Goal: Ask a question

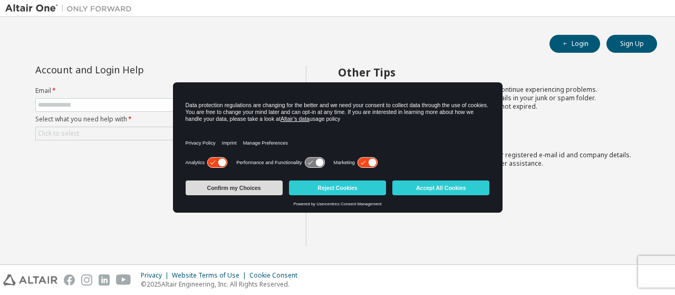
click at [249, 193] on button "Confirm my Choices" at bounding box center [234, 187] width 97 height 15
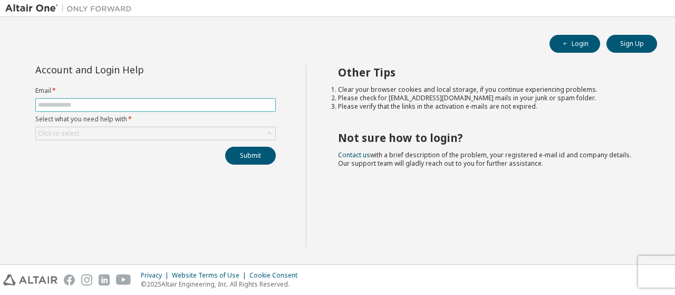
click at [187, 103] on input "text" at bounding box center [155, 105] width 235 height 8
type input "**********"
click at [217, 127] on div "Click to select" at bounding box center [156, 133] width 240 height 13
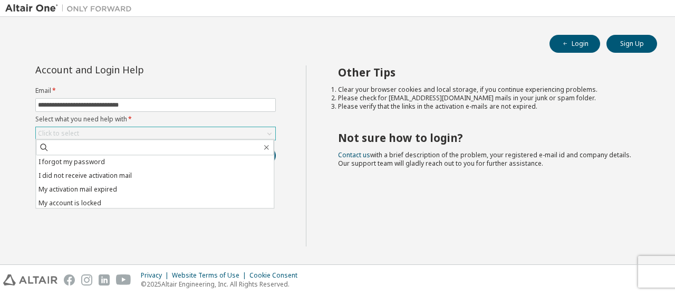
click at [216, 133] on div "Click to select" at bounding box center [156, 133] width 240 height 13
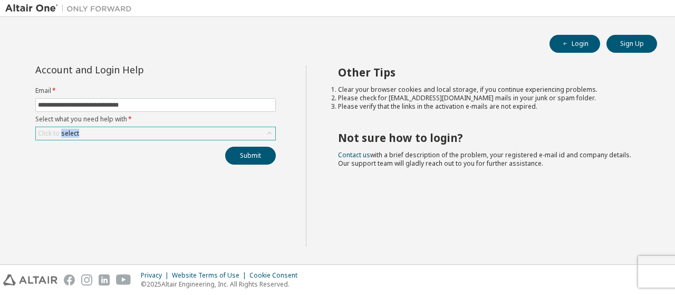
click at [216, 132] on div "Click to select" at bounding box center [156, 133] width 240 height 13
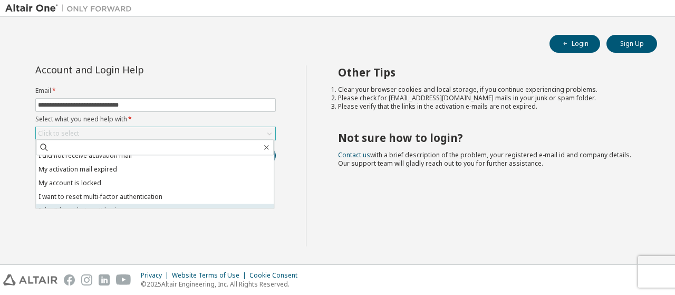
scroll to position [30, 0]
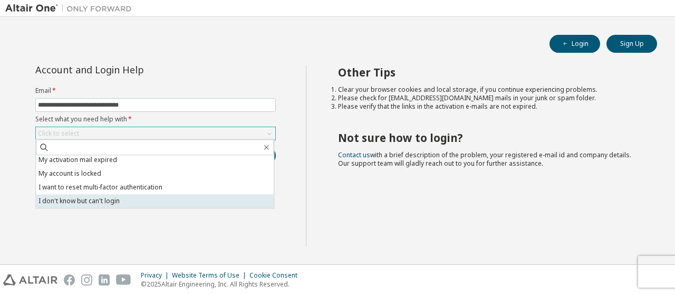
click at [163, 202] on li "I don't know but can't login" at bounding box center [155, 201] width 238 height 14
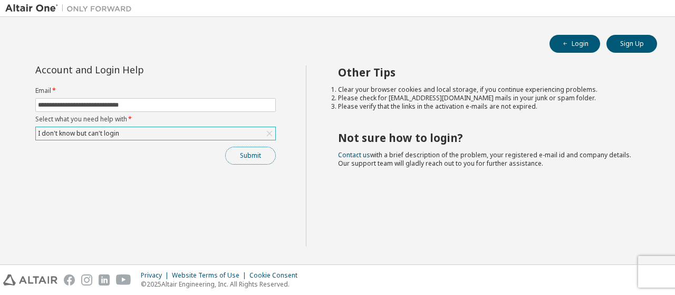
click at [268, 157] on button "Submit" at bounding box center [250, 156] width 51 height 18
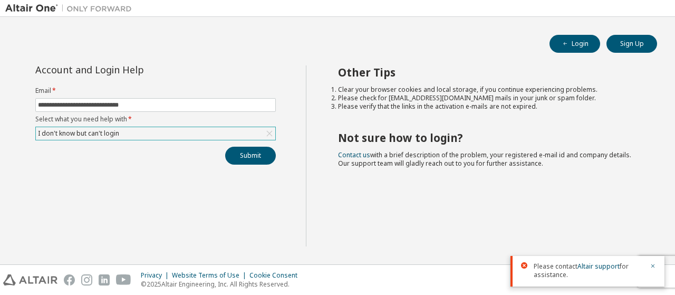
click at [643, 263] on span "Please contact Altair support for assistance." at bounding box center [589, 270] width 110 height 17
click at [649, 266] on div at bounding box center [650, 270] width 13 height 17
click at [653, 267] on icon "button" at bounding box center [653, 266] width 6 height 6
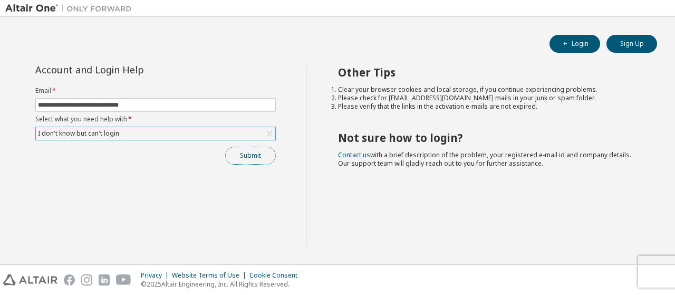
click at [259, 160] on button "Submit" at bounding box center [250, 156] width 51 height 18
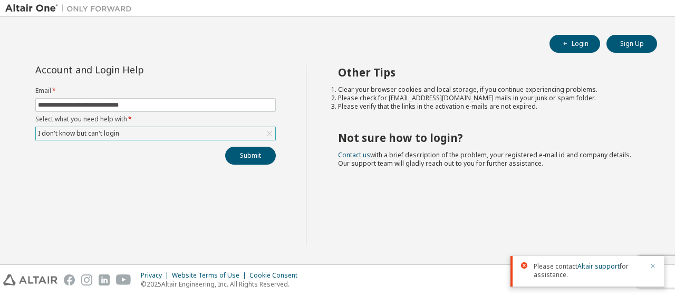
click at [653, 264] on icon "button" at bounding box center [653, 266] width 6 height 6
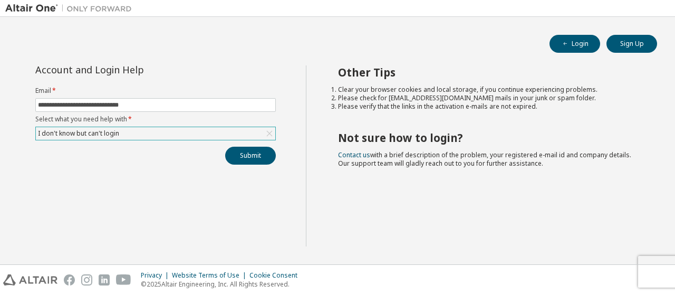
click at [133, 131] on div "I don't know but can't login" at bounding box center [156, 133] width 240 height 13
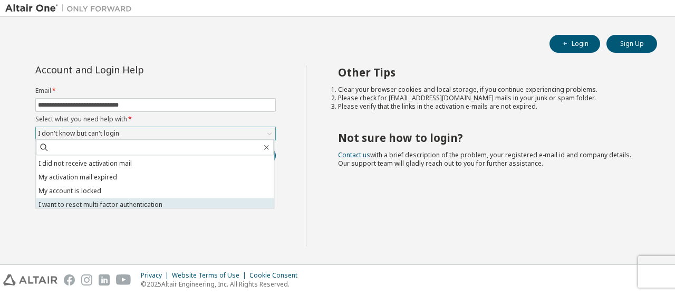
scroll to position [0, 0]
click at [148, 204] on li "My account is locked" at bounding box center [155, 203] width 238 height 14
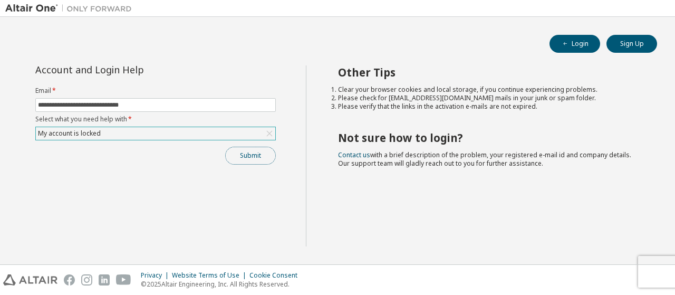
click at [242, 156] on button "Submit" at bounding box center [250, 156] width 51 height 18
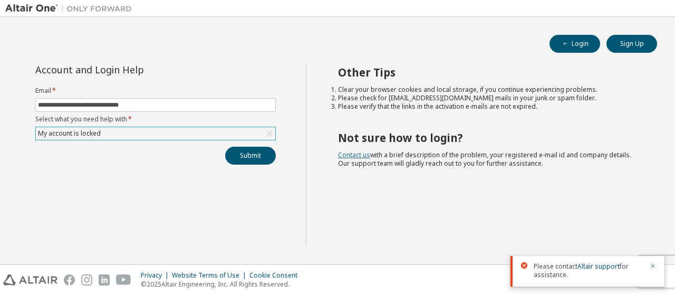
click at [352, 155] on link "Contact us" at bounding box center [354, 154] width 32 height 9
